Goal: Task Accomplishment & Management: Manage account settings

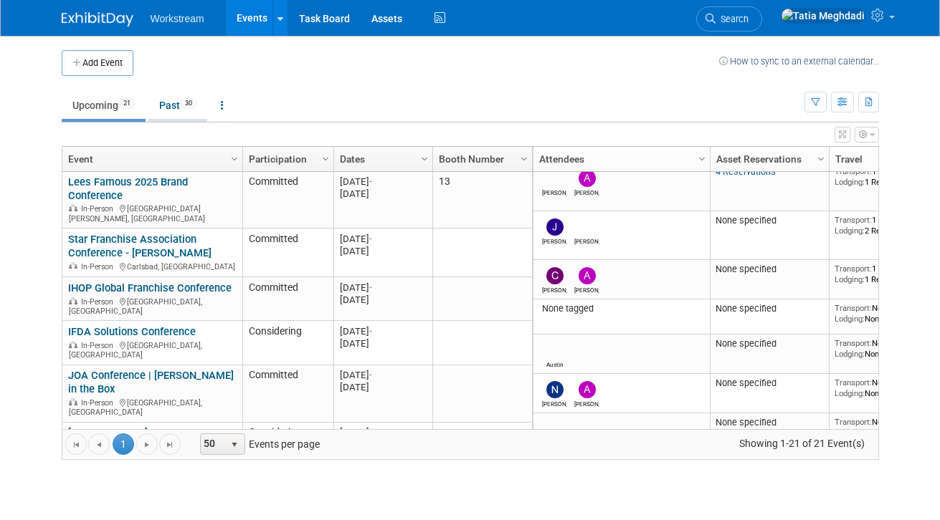
click at [169, 98] on link "Past 30" at bounding box center [177, 105] width 59 height 27
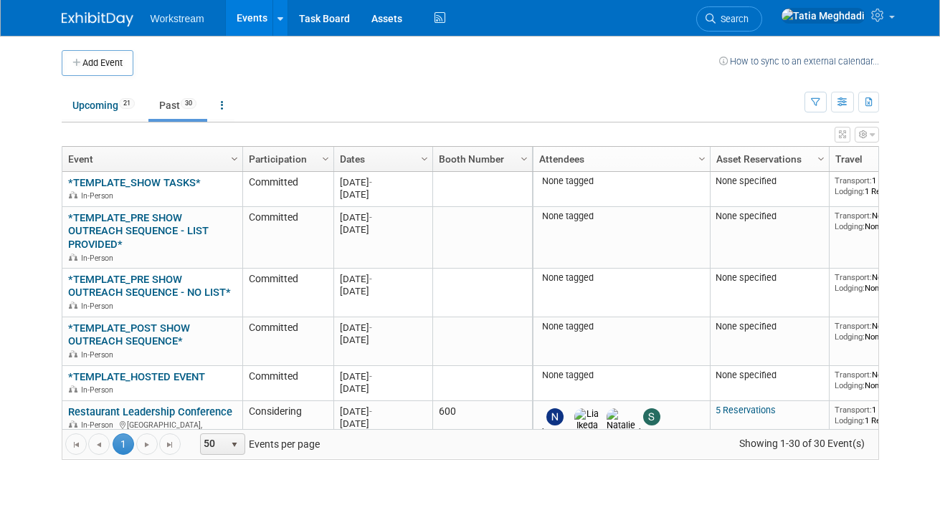
click at [232, 158] on span "Column Settings" at bounding box center [234, 158] width 11 height 11
click at [258, 193] on span "Sort Descending" at bounding box center [284, 202] width 115 height 22
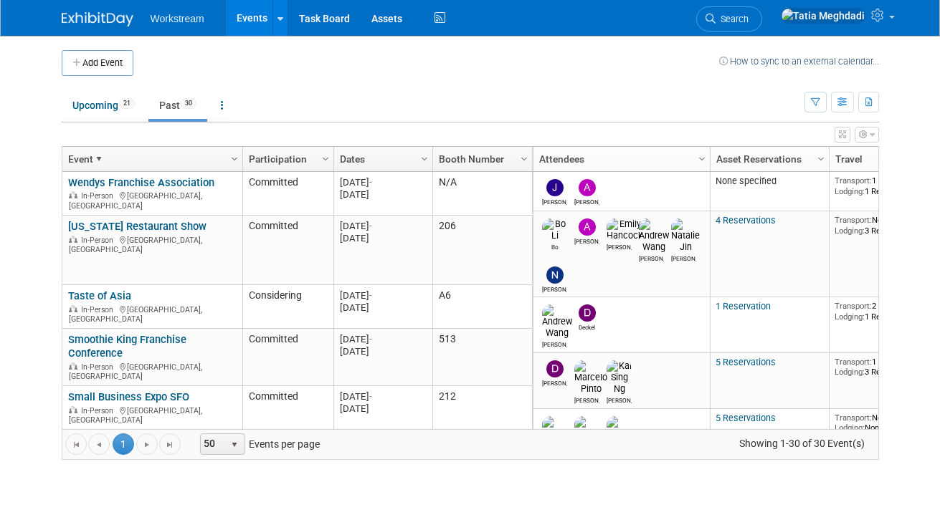
click at [232, 160] on span "Column Settings" at bounding box center [234, 158] width 11 height 11
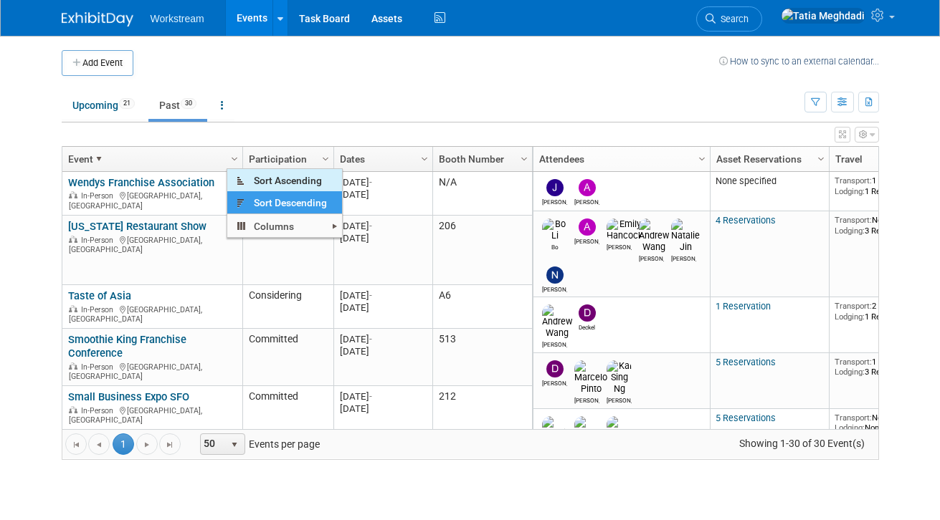
click at [270, 175] on span "Sort Ascending" at bounding box center [284, 180] width 115 height 22
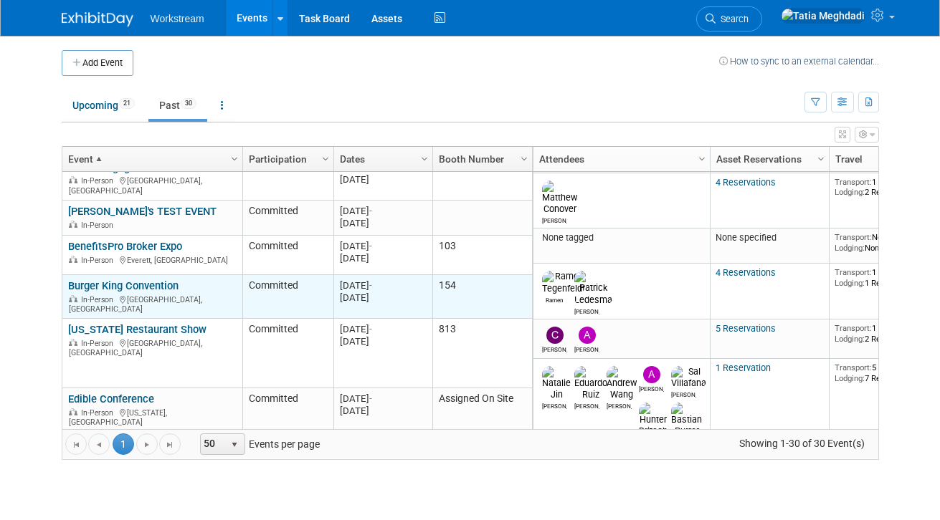
click at [118, 282] on link "Burger King Convention" at bounding box center [123, 286] width 110 height 13
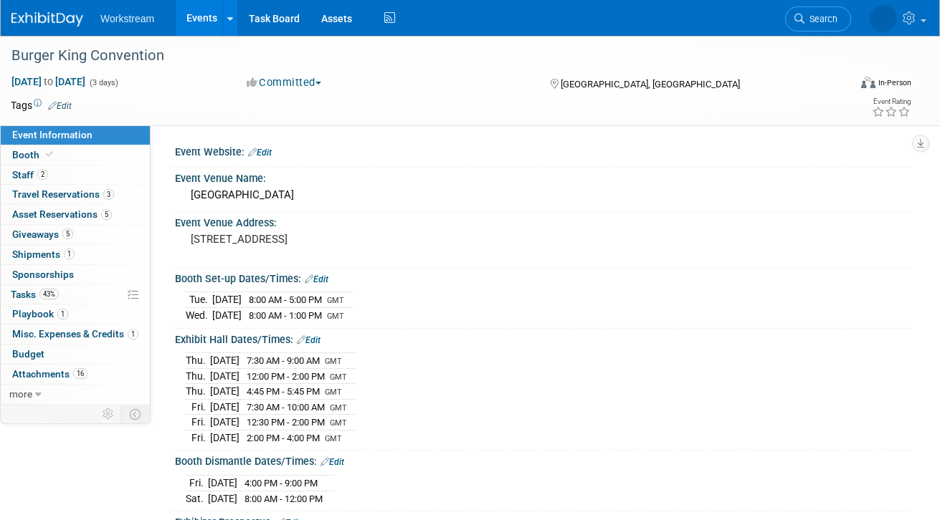
select select "Brand MSA"
select select "Restaurant"
select select "[PERSON_NAME]"
click at [67, 334] on span "Misc. Expenses & Credits 1" at bounding box center [75, 333] width 126 height 11
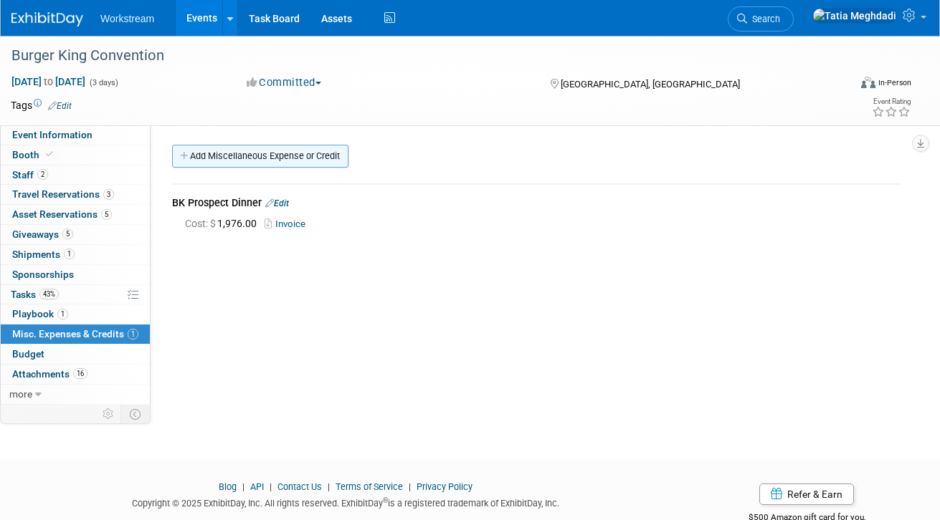
click at [250, 157] on link "Add Miscellaneous Expense or Credit" at bounding box center [260, 156] width 176 height 23
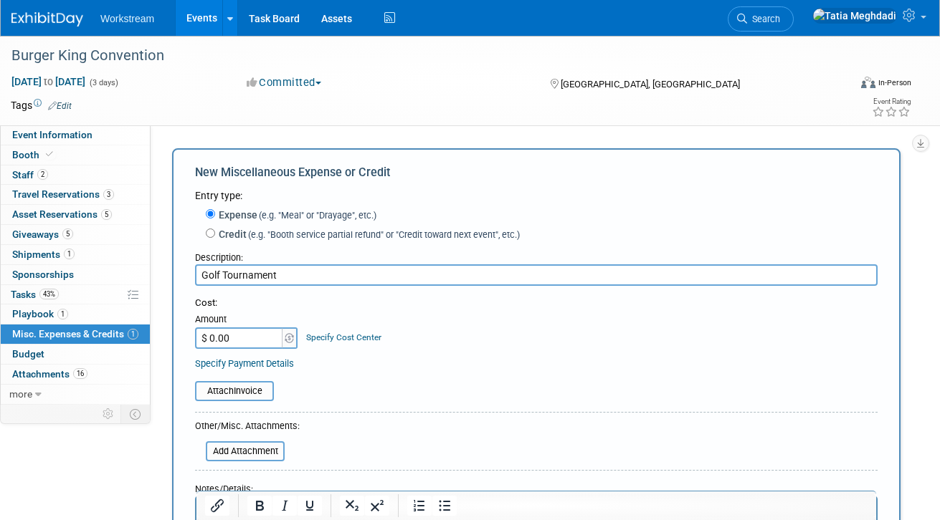
type input "Golf Tournament"
click at [256, 343] on input "$ 0.00" at bounding box center [240, 339] width 90 height 22
type input "$ 904.70"
click at [417, 345] on div "Cost: Amount $ 904.70 Specify Cost Center Cost Center -- Not Specified --" at bounding box center [536, 323] width 682 height 52
click at [254, 388] on input "file" at bounding box center [187, 391] width 171 height 17
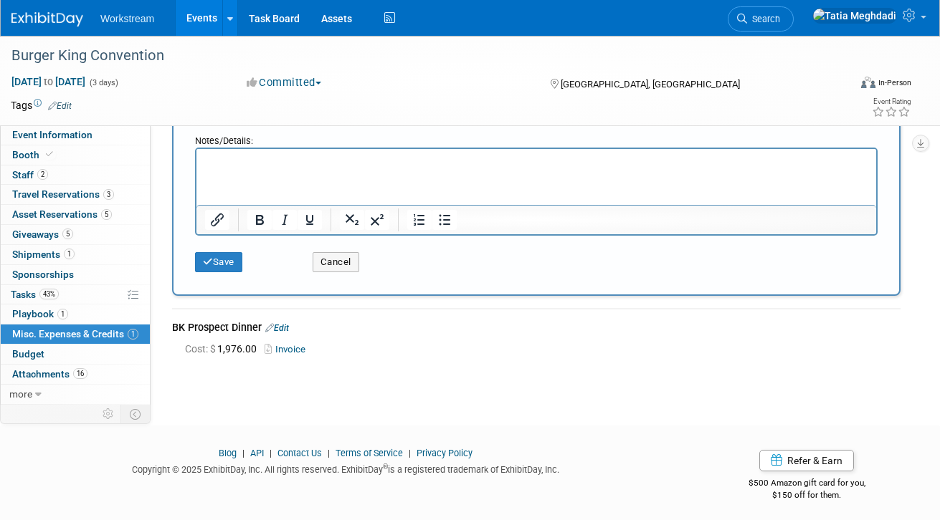
scroll to position [363, 0]
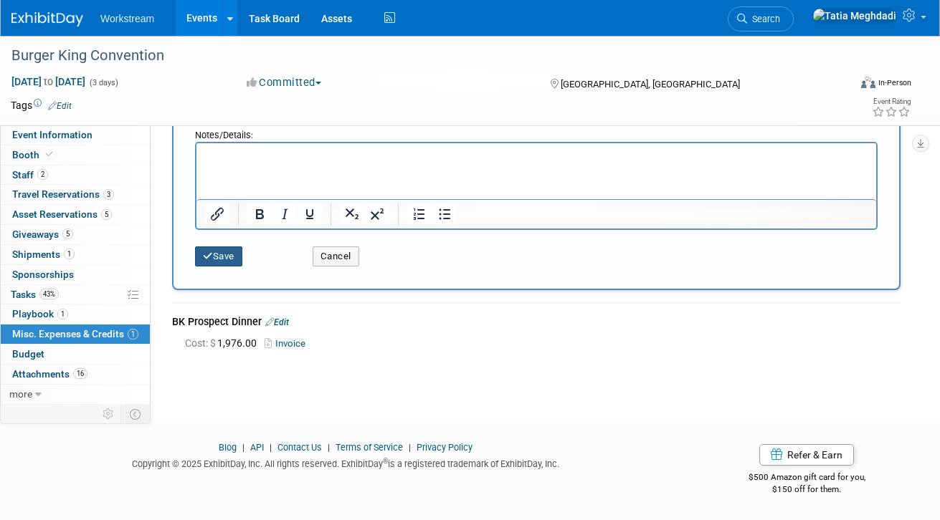
click at [229, 252] on button "Save" at bounding box center [218, 257] width 47 height 20
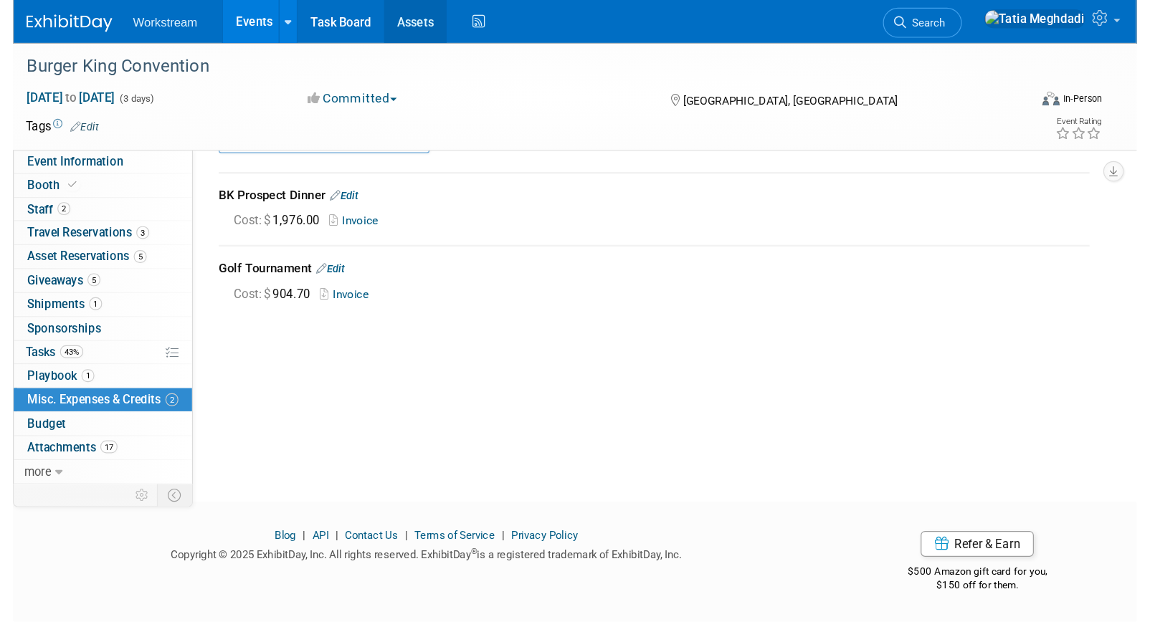
scroll to position [17, 0]
